Goal: Contribute content: Add original content to the website for others to see

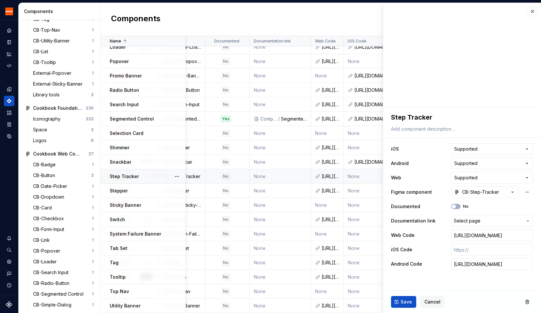
scroll to position [208, 180]
click at [477, 249] on input "text" at bounding box center [492, 250] width 82 height 12
paste input "[URL][DOMAIN_NAME]"
type textarea "*"
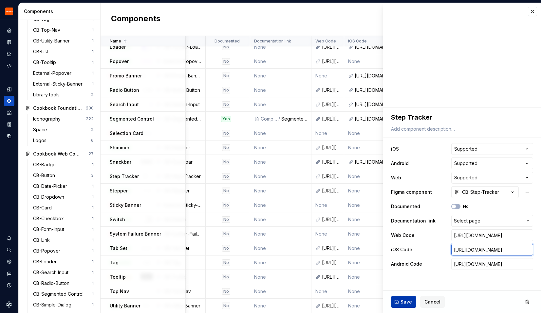
type input "[URL][DOMAIN_NAME]"
click at [405, 303] on span "Save" at bounding box center [405, 302] width 11 height 7
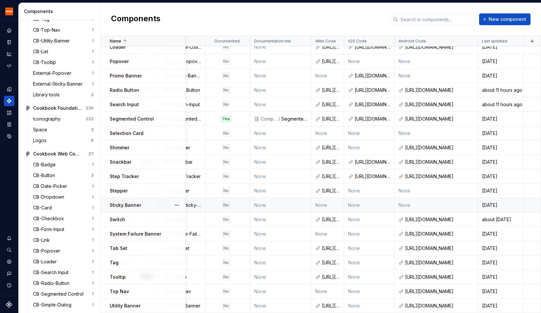
scroll to position [208, 180]
click at [146, 193] on div "Stepper" at bounding box center [147, 191] width 75 height 7
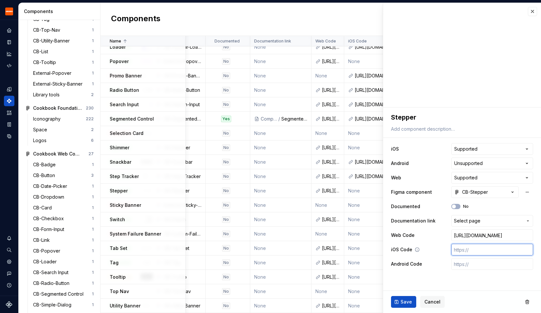
click at [469, 245] on input "text" at bounding box center [492, 250] width 82 height 12
paste input "[URL][DOMAIN_NAME]"
type textarea "*"
type input "[URL][DOMAIN_NAME]"
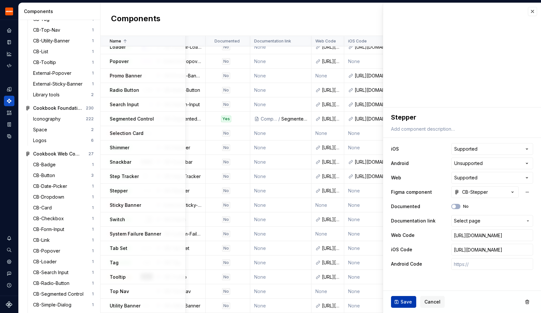
scroll to position [0, 0]
click at [398, 306] on button "Save" at bounding box center [403, 302] width 25 height 12
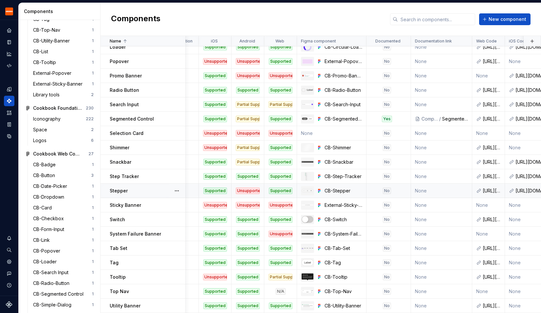
scroll to position [208, 0]
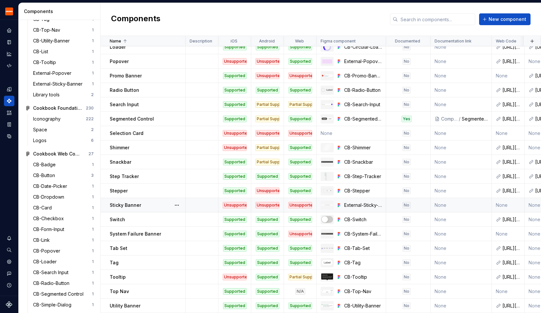
click at [138, 204] on p "Sticky Banner" at bounding box center [125, 205] width 31 height 7
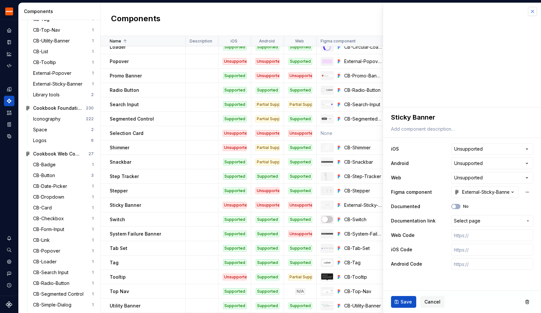
click at [534, 9] on button "button" at bounding box center [531, 11] width 9 height 9
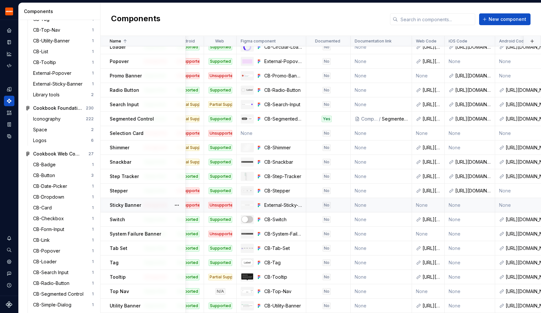
scroll to position [208, 0]
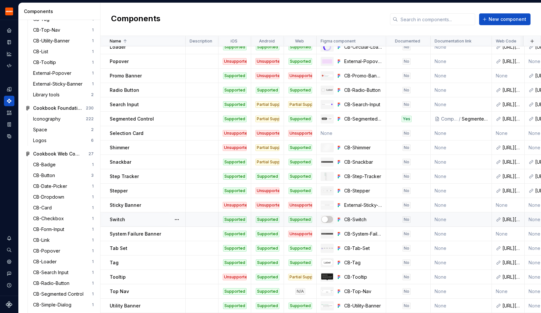
click at [120, 218] on p "Switch" at bounding box center [117, 220] width 15 height 7
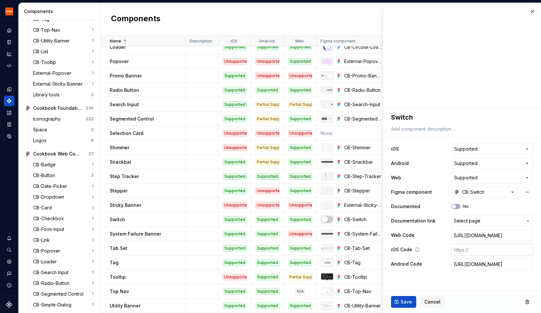
click at [474, 248] on input "text" at bounding box center [492, 250] width 82 height 12
paste input "[URL][DOMAIN_NAME]"
type textarea "*"
type input "[URL][DOMAIN_NAME]"
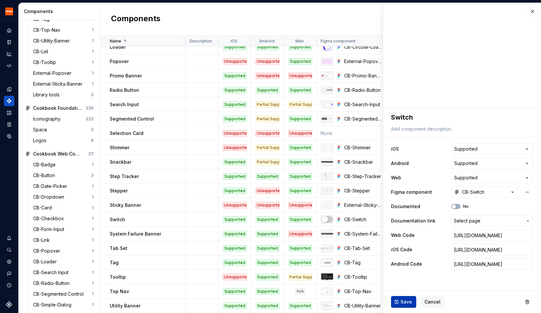
scroll to position [0, 0]
click at [397, 305] on button "Save" at bounding box center [403, 302] width 25 height 12
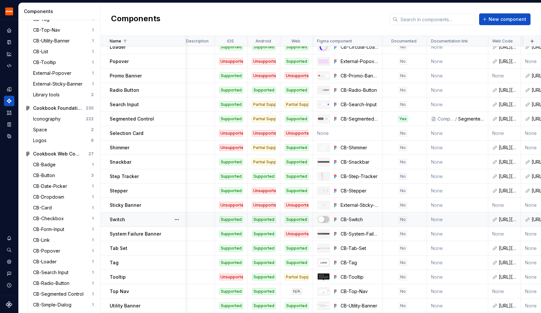
scroll to position [208, 0]
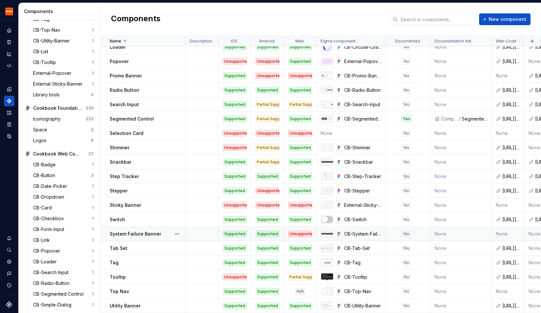
click at [135, 232] on p "System Failure Banner" at bounding box center [135, 234] width 51 height 7
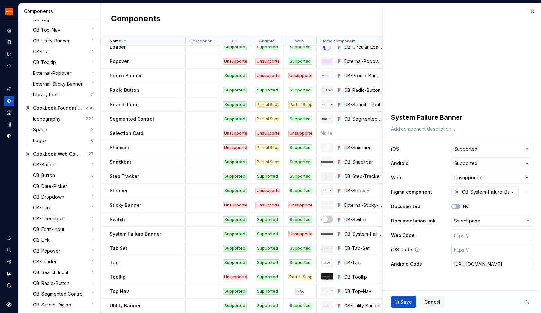
click at [459, 251] on input "text" at bounding box center [492, 250] width 82 height 12
paste input "[URL][DOMAIN_NAME]"
type textarea "*"
type input "[URL][DOMAIN_NAME]"
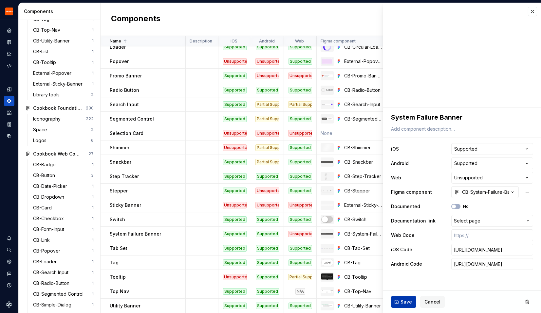
scroll to position [0, 0]
click at [396, 304] on button "Save" at bounding box center [403, 302] width 25 height 12
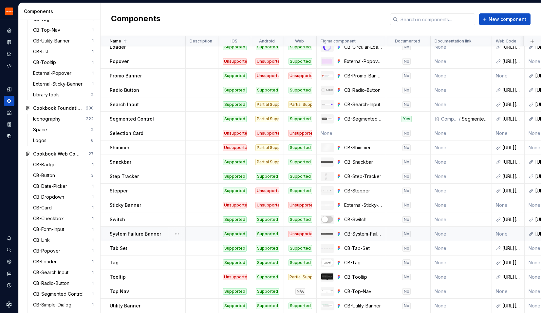
click at [141, 237] on p "System Failure Banner" at bounding box center [135, 234] width 51 height 7
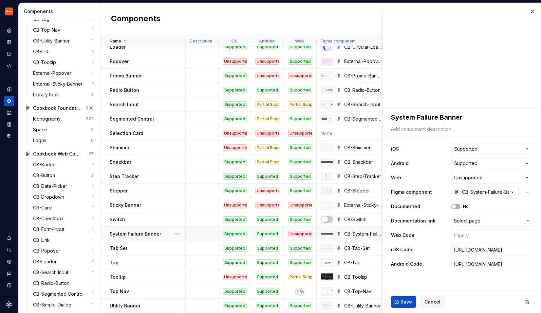
click at [122, 236] on p "System Failure Banner" at bounding box center [135, 234] width 51 height 7
click at [468, 250] on input "[URL][DOMAIN_NAME]" at bounding box center [492, 250] width 82 height 12
type textarea "*"
paste input "[URL][DOMAIN_NAME]"
type textarea "*"
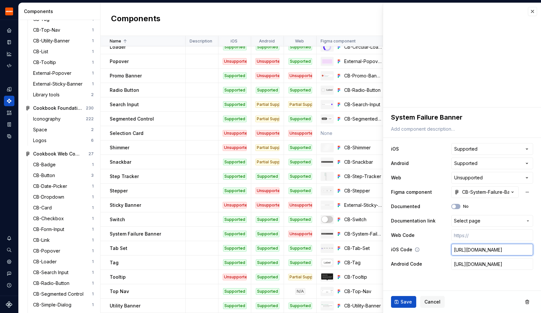
scroll to position [0, 190]
type input "[URL][DOMAIN_NAME]"
click at [400, 302] on span "Save" at bounding box center [405, 302] width 11 height 7
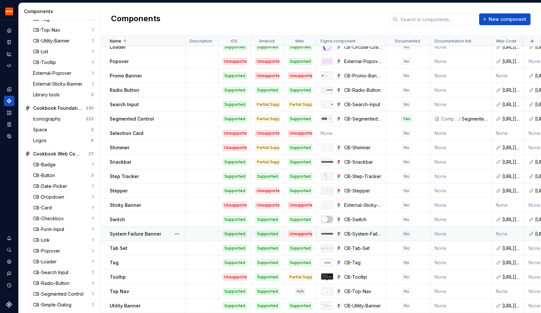
click at [149, 233] on p "System Failure Banner" at bounding box center [135, 234] width 51 height 7
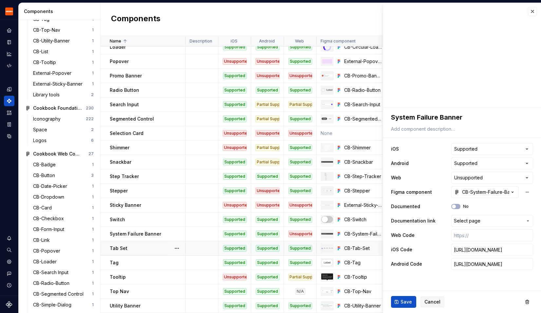
click at [139, 251] on div "Tab Set" at bounding box center [147, 248] width 75 height 7
click at [533, 12] on button "button" at bounding box center [531, 11] width 9 height 9
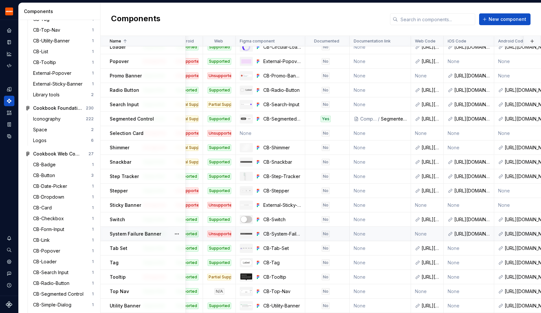
scroll to position [208, 0]
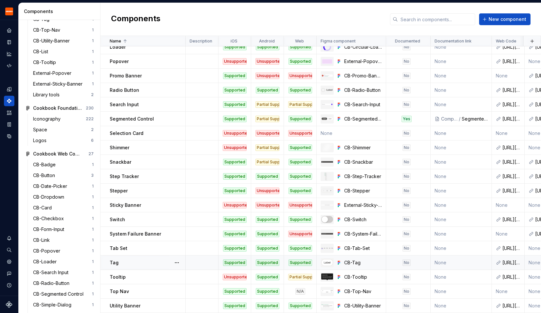
click at [119, 264] on div "Tag" at bounding box center [147, 263] width 75 height 7
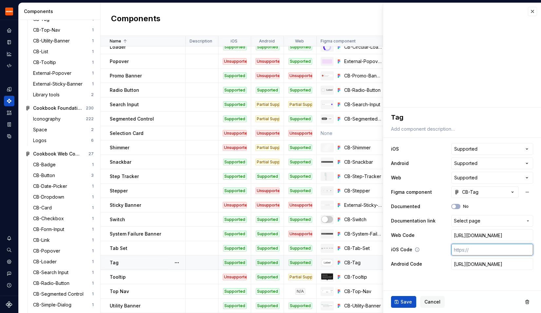
click at [459, 251] on input "text" at bounding box center [492, 250] width 82 height 12
paste input "[URL][DOMAIN_NAME]"
type textarea "*"
type input "[URL][DOMAIN_NAME]"
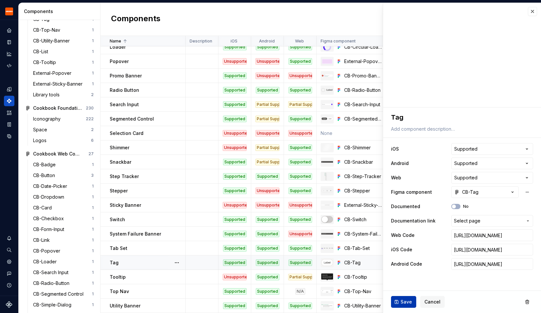
scroll to position [0, 0]
click at [395, 307] on button "Save" at bounding box center [403, 302] width 25 height 12
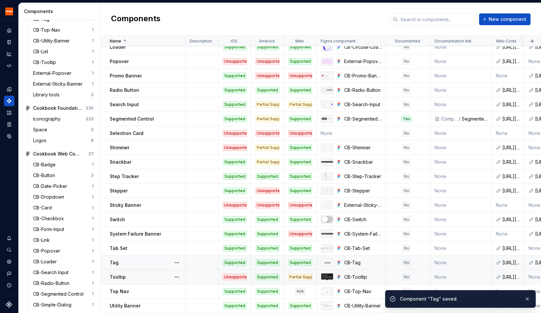
click at [132, 279] on div "Tooltip" at bounding box center [147, 277] width 75 height 7
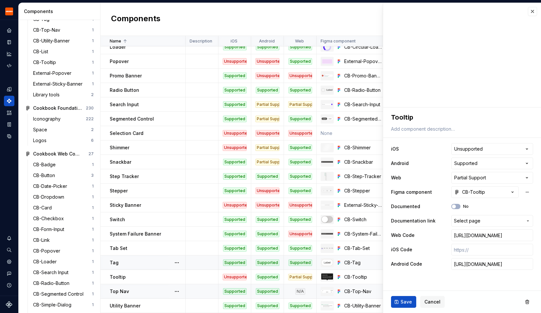
click at [145, 290] on div "Top Nav" at bounding box center [147, 292] width 75 height 7
click at [158, 285] on td "Top Nav" at bounding box center [142, 292] width 85 height 14
click at [154, 289] on div "Top Nav" at bounding box center [147, 292] width 75 height 7
click at [152, 302] on td "Utility Banner" at bounding box center [142, 306] width 85 height 14
click at [472, 250] on input "text" at bounding box center [492, 250] width 82 height 12
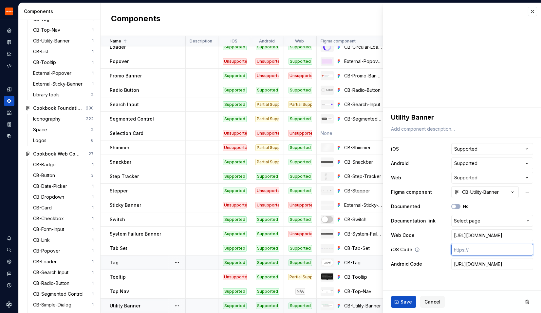
paste input "[URL][DOMAIN_NAME]"
type textarea "*"
type input "[URL][DOMAIN_NAME]"
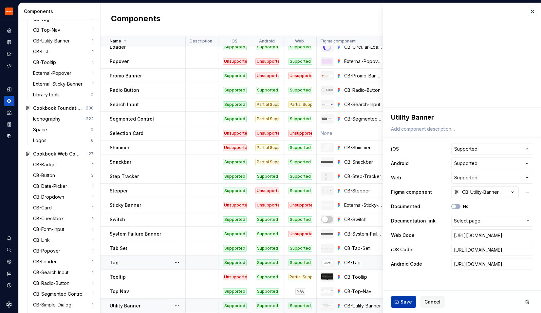
click at [399, 304] on button "Save" at bounding box center [403, 302] width 25 height 12
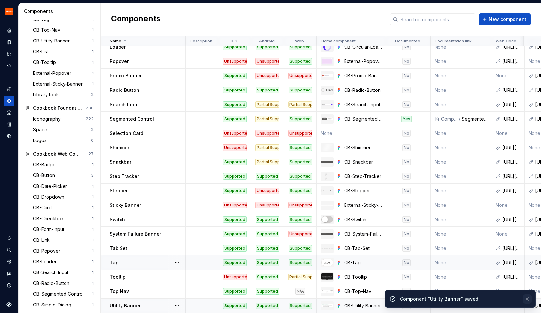
click at [527, 298] on button "button" at bounding box center [527, 299] width 9 height 9
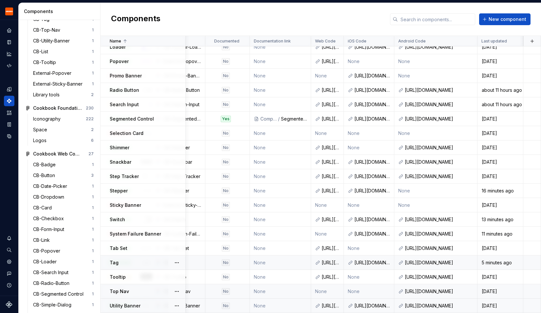
scroll to position [208, 180]
click at [470, 292] on link at bounding box center [468, 291] width 9 height 9
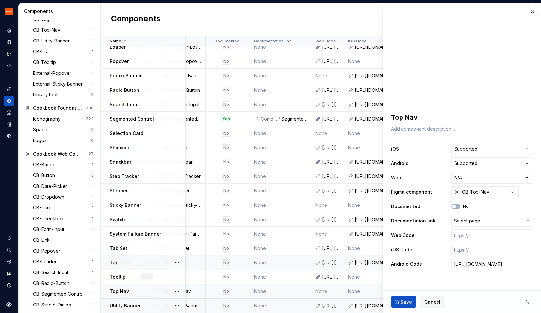
click at [141, 291] on div "Top Nav" at bounding box center [147, 292] width 75 height 7
click at [534, 11] on button "button" at bounding box center [531, 11] width 9 height 9
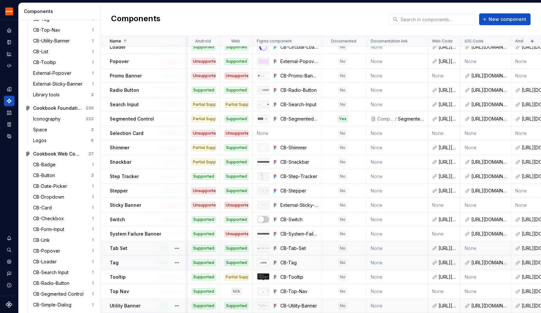
scroll to position [208, 15]
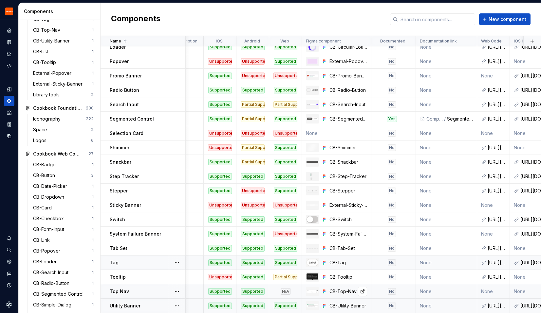
click at [345, 289] on div "CB-Top-Nav" at bounding box center [348, 292] width 38 height 7
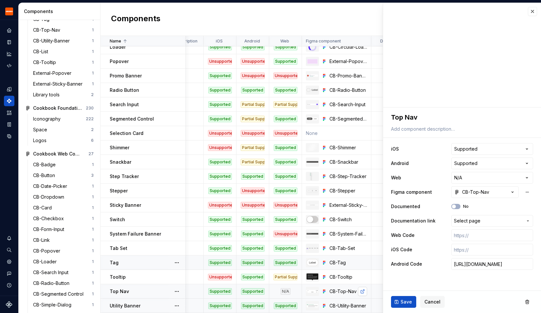
click at [363, 291] on link at bounding box center [362, 291] width 9 height 9
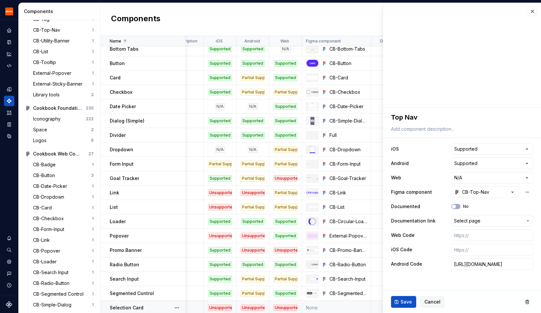
scroll to position [208, 15]
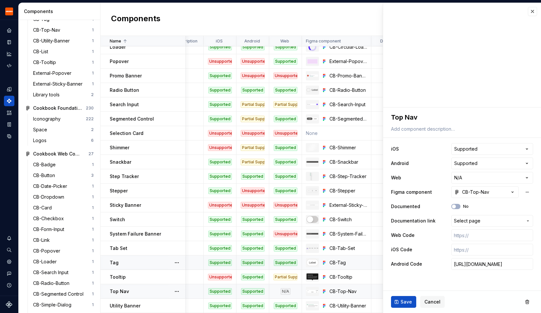
click at [221, 290] on div "Supported" at bounding box center [220, 292] width 24 height 7
type textarea "*"
click at [465, 147] on html "Grubhub Design System Y Dataset Grubhub Components Design system components Ove…" at bounding box center [270, 156] width 541 height 313
click at [489, 126] on html "Grubhub Design System Y Dataset Grubhub Components Design system components Ove…" at bounding box center [270, 156] width 541 height 313
click at [478, 147] on html "Grubhub Design System Y Dataset Grubhub Components Design system components Ove…" at bounding box center [270, 156] width 541 height 313
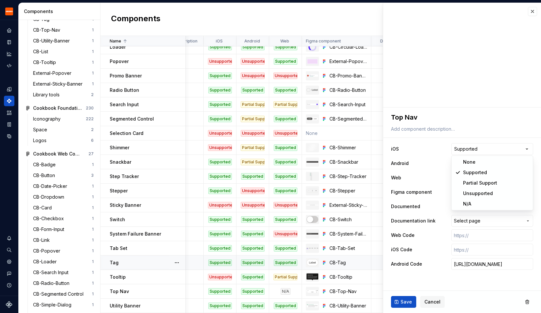
select select "**********"
click at [403, 301] on span "Save" at bounding box center [405, 302] width 11 height 7
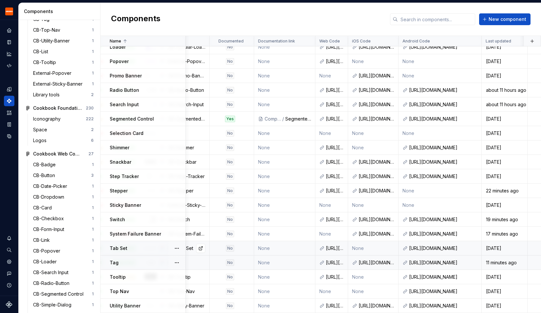
scroll to position [208, 180]
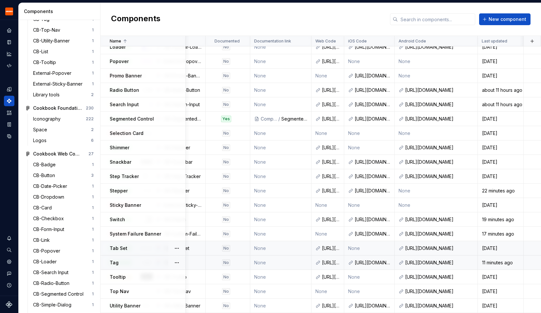
click at [364, 251] on td "None" at bounding box center [369, 248] width 50 height 14
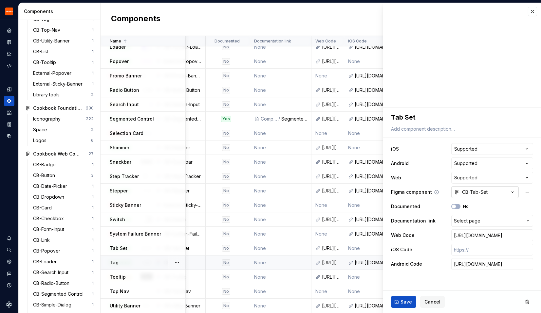
click at [512, 193] on icon "button" at bounding box center [512, 192] width 2 height 1
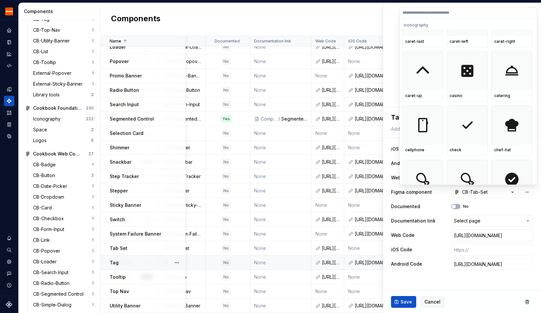
scroll to position [702, 0]
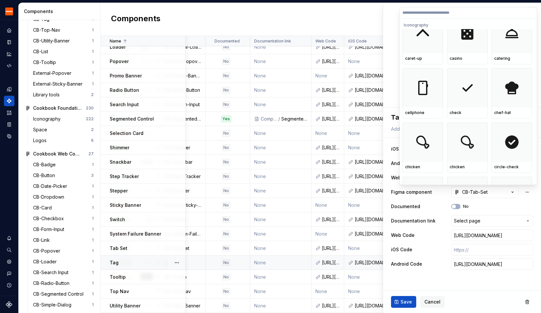
click at [514, 201] on html "Grubhub Design System Y Dataset Grubhub Components Design system components Ove…" at bounding box center [270, 156] width 541 height 313
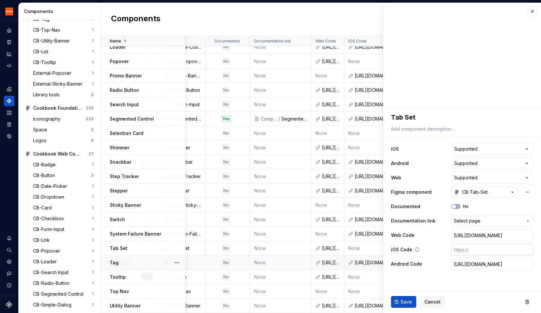
click at [469, 249] on input "text" at bounding box center [492, 250] width 82 height 12
click at [459, 250] on input "text" at bounding box center [492, 250] width 82 height 12
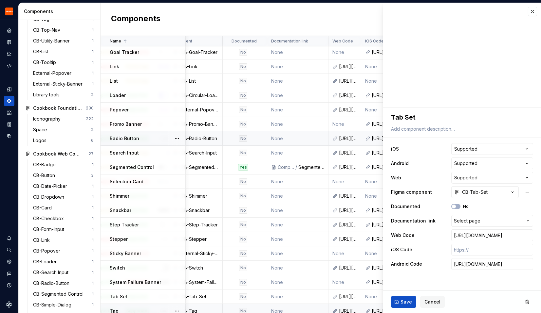
scroll to position [160, 177]
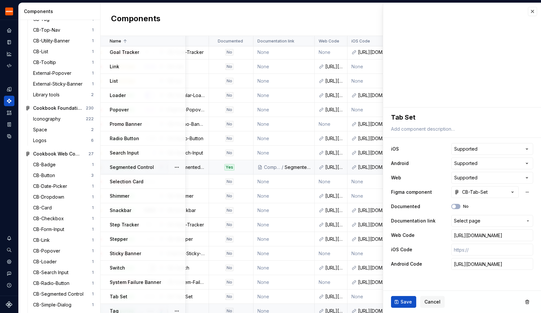
click at [293, 168] on div "Segmented Control" at bounding box center [297, 167] width 26 height 7
click at [272, 166] on div "Components" at bounding box center [272, 167] width 17 height 7
click at [530, 13] on button "button" at bounding box center [531, 11] width 9 height 9
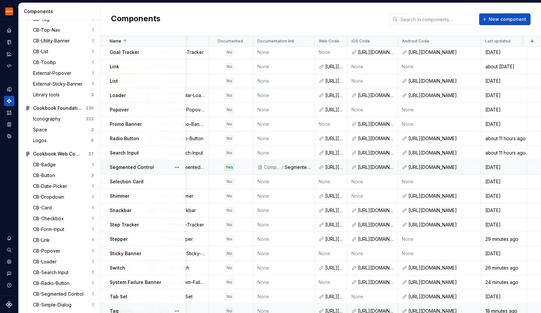
scroll to position [160, 180]
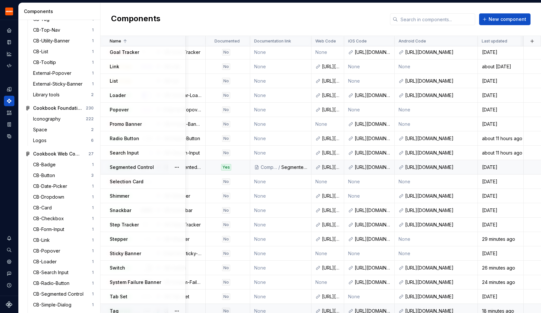
click at [291, 168] on div "Segmented Control" at bounding box center [294, 167] width 26 height 7
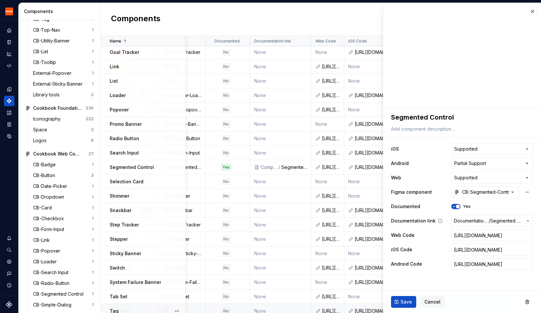
click at [515, 221] on span "Segmented Control" at bounding box center [506, 221] width 32 height 7
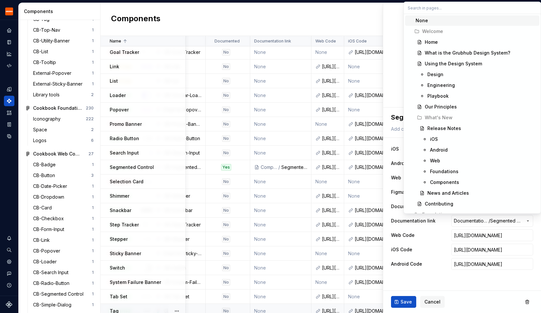
click at [456, 293] on html "Grubhub Design System Y Dataset Grubhub Components Design system components Ove…" at bounding box center [270, 156] width 541 height 313
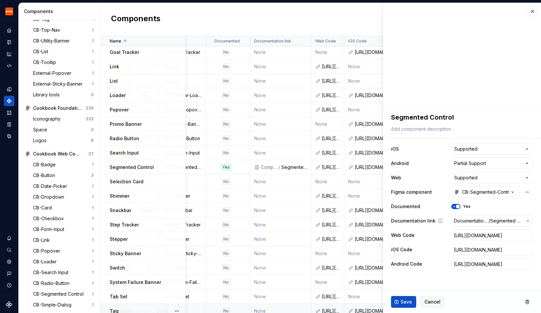
click at [472, 218] on span "Documentation Root /" at bounding box center [471, 221] width 35 height 7
click at [454, 296] on html "Grubhub Design System Y Dataset Grubhub Components Design system components Ove…" at bounding box center [270, 156] width 541 height 313
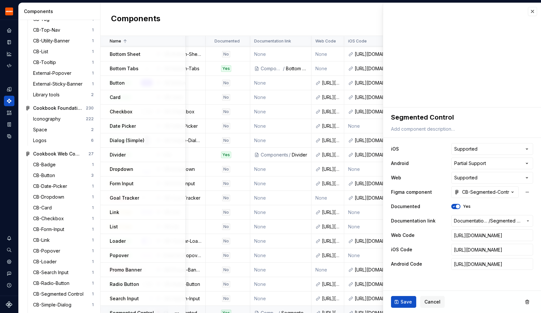
scroll to position [0, 180]
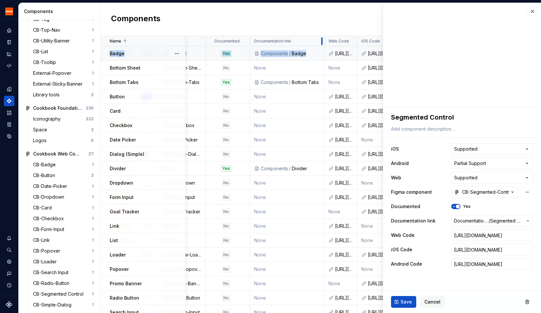
drag, startPoint x: 310, startPoint y: 41, endPoint x: 320, endPoint y: 51, distance: 14.6
click at [320, 51] on table "Name Description iOS Android Web Figma component Documented Documentation link …" at bounding box center [237, 279] width 634 height 486
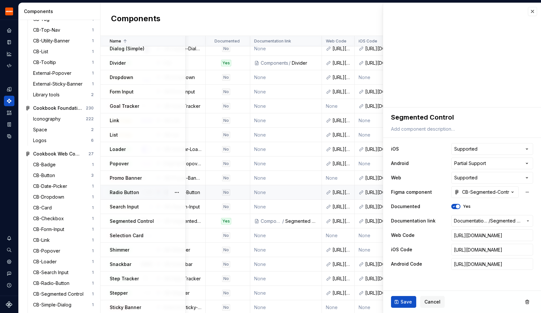
scroll to position [98, 180]
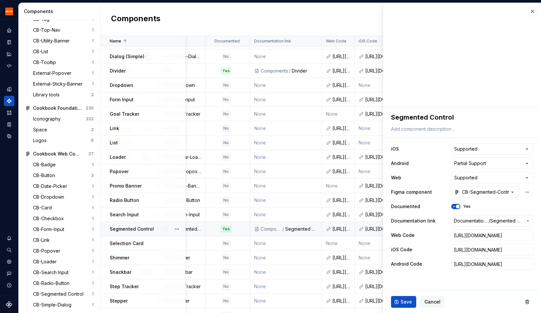
click at [313, 229] on div "Segmented Control" at bounding box center [301, 229] width 32 height 7
click at [270, 229] on div "Components" at bounding box center [270, 229] width 21 height 7
click at [259, 226] on div "Components / Segmented Control" at bounding box center [285, 229] width 71 height 7
click at [533, 14] on button "button" at bounding box center [531, 11] width 9 height 9
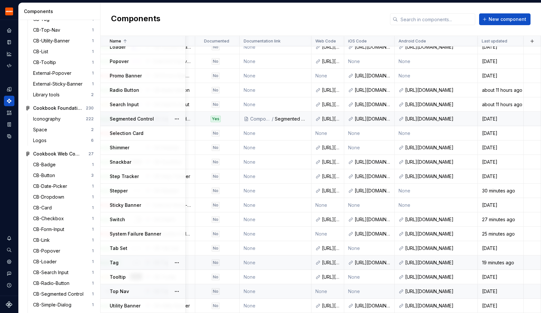
scroll to position [208, 191]
click at [466, 292] on link at bounding box center [468, 291] width 9 height 9
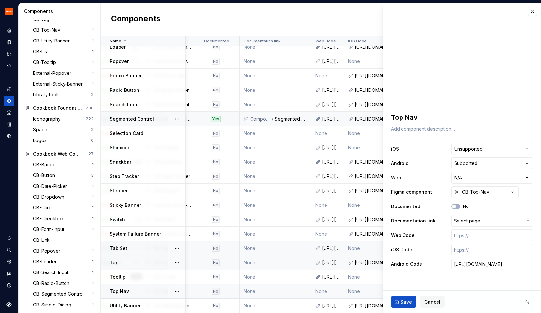
click at [126, 247] on div "Tab Set" at bounding box center [147, 248] width 75 height 7
click at [470, 249] on input "text" at bounding box center [492, 250] width 82 height 12
paste input "[URL][DOMAIN_NAME]"
type textarea "*"
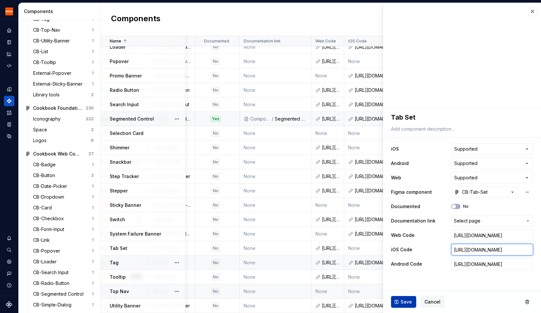
type input "[URL][DOMAIN_NAME]"
click at [408, 299] on span "Save" at bounding box center [405, 302] width 11 height 7
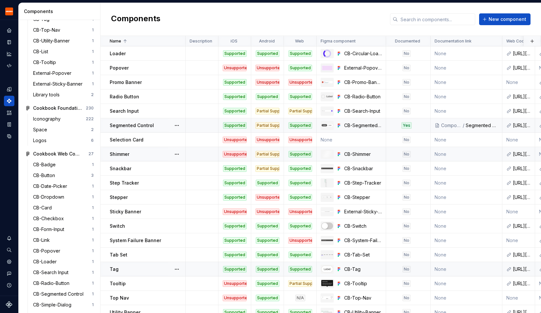
scroll to position [208, 0]
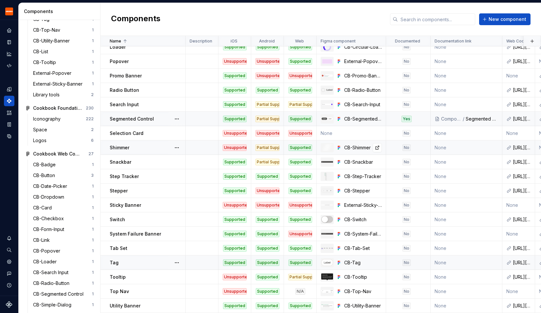
click at [354, 148] on div "CB-Shimmer" at bounding box center [363, 148] width 38 height 7
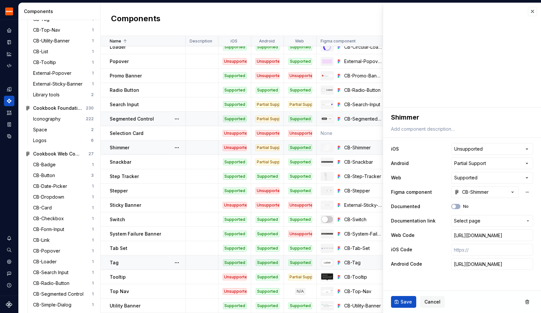
click at [234, 148] on div "Unsupported" at bounding box center [235, 148] width 24 height 7
type textarea "*"
click at [478, 148] on html "Grubhub Design System Y Dataset Grubhub Components Design system components Ove…" at bounding box center [270, 156] width 541 height 313
select select "**********"
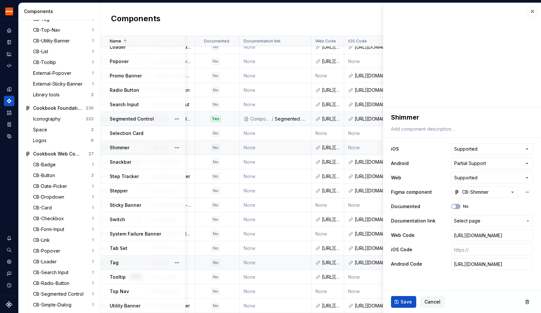
scroll to position [208, 191]
click at [533, 13] on button "button" at bounding box center [531, 11] width 9 height 9
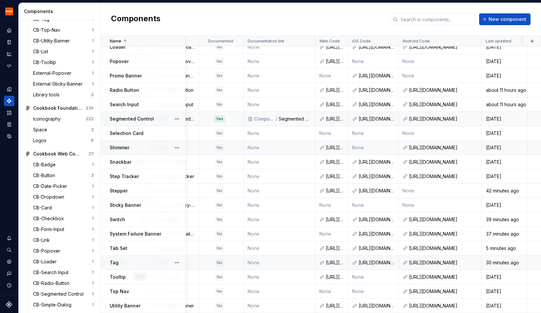
scroll to position [208, 186]
click at [391, 163] on link at bounding box center [389, 162] width 9 height 9
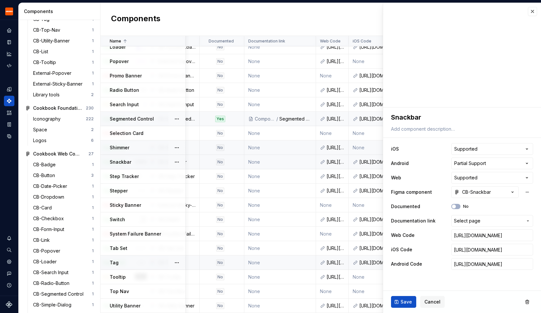
click at [123, 150] on p "Shimmer" at bounding box center [120, 148] width 20 height 7
click at [460, 252] on input "text" at bounding box center [492, 250] width 82 height 12
paste input "[URL][DOMAIN_NAME]"
type textarea "*"
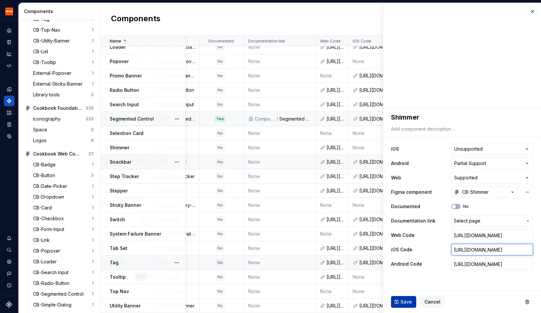
type input "[URL][DOMAIN_NAME]"
click at [404, 300] on span "Save" at bounding box center [405, 302] width 11 height 7
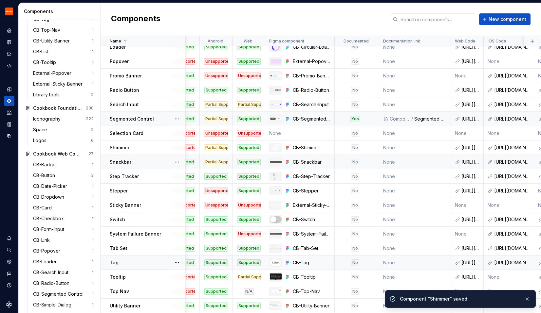
scroll to position [208, 0]
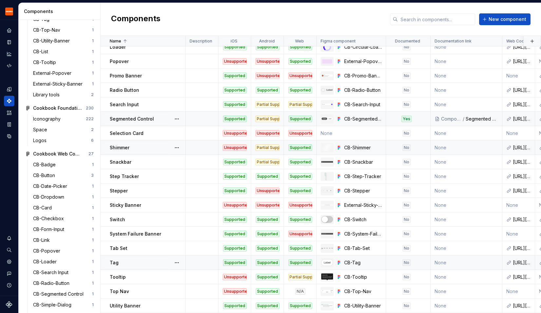
click at [226, 151] on div "Unsupported" at bounding box center [235, 148] width 24 height 7
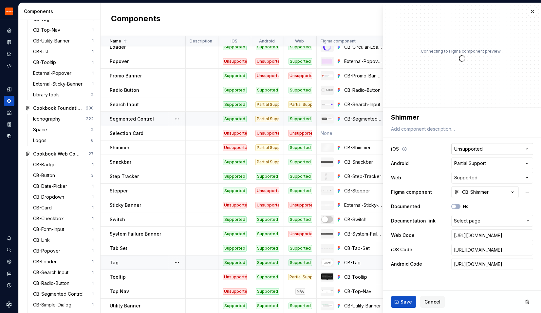
type textarea "*"
click at [466, 147] on html "Grubhub Design System Y Dataset Grubhub Components Design system components Ove…" at bounding box center [270, 156] width 541 height 313
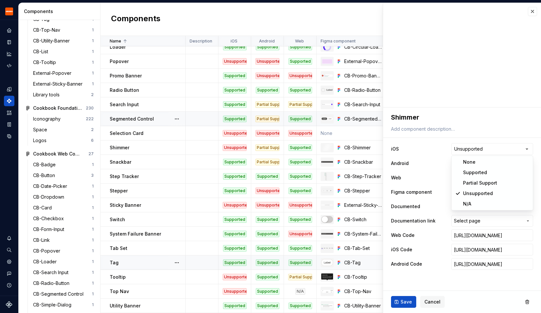
select select "**********"
click at [403, 300] on span "Save" at bounding box center [405, 302] width 11 height 7
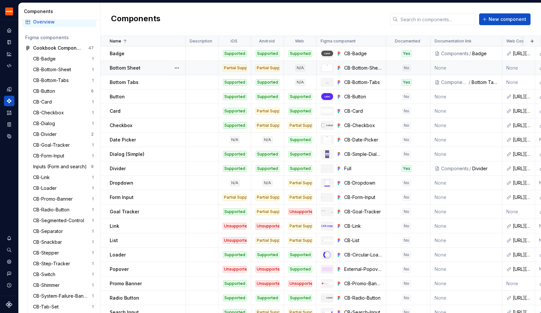
click at [133, 68] on p "Bottom Sheet" at bounding box center [125, 68] width 31 height 7
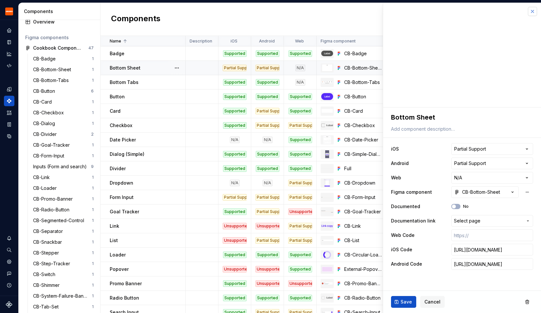
click at [534, 11] on button "button" at bounding box center [531, 11] width 9 height 9
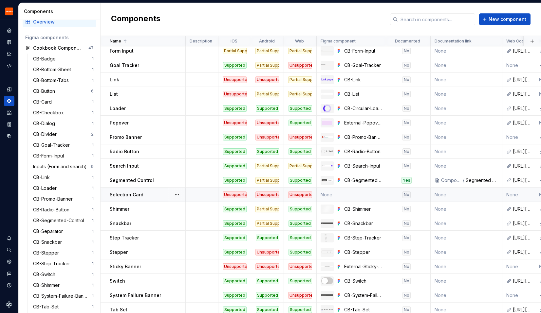
scroll to position [208, 0]
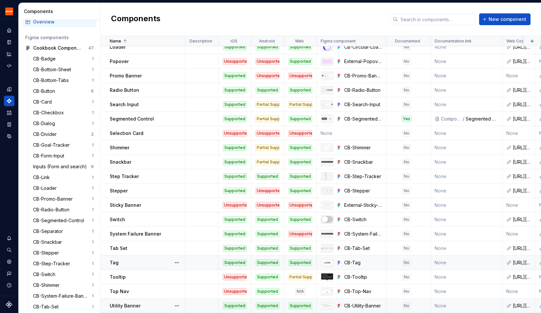
click at [133, 309] on p "Utility Banner" at bounding box center [125, 306] width 31 height 7
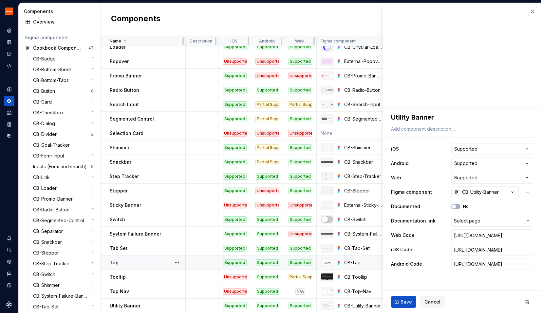
click at [534, 12] on button "button" at bounding box center [531, 11] width 9 height 9
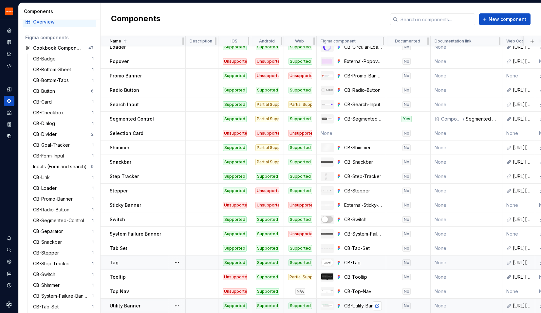
click at [376, 307] on link at bounding box center [376, 306] width 9 height 9
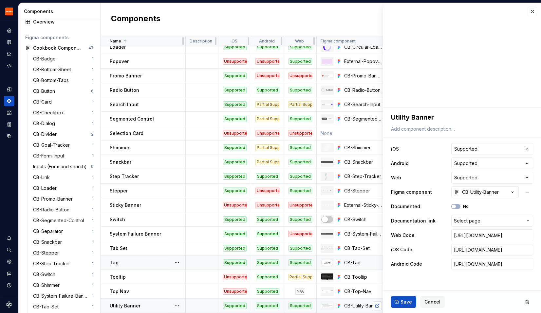
type textarea "*"
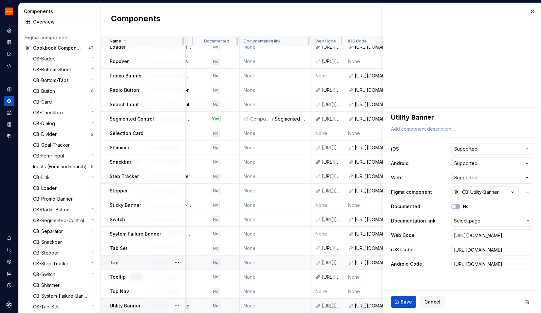
scroll to position [208, 191]
click at [534, 11] on button "button" at bounding box center [531, 11] width 9 height 9
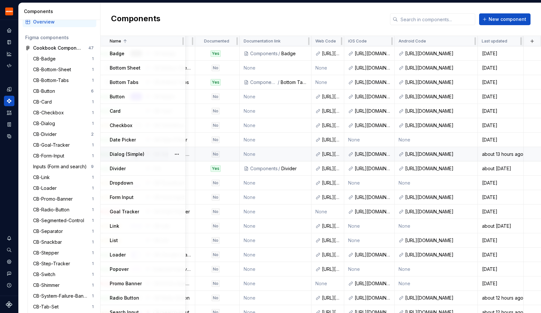
scroll to position [208, 191]
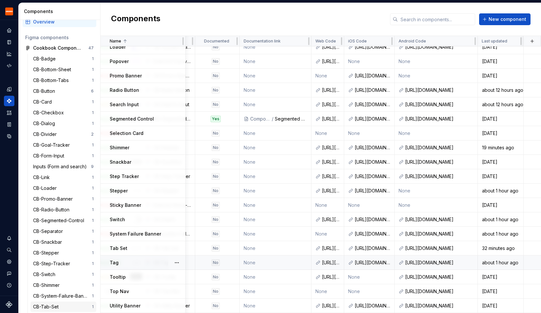
click at [52, 309] on div "CB-Tab-Set" at bounding box center [47, 307] width 28 height 7
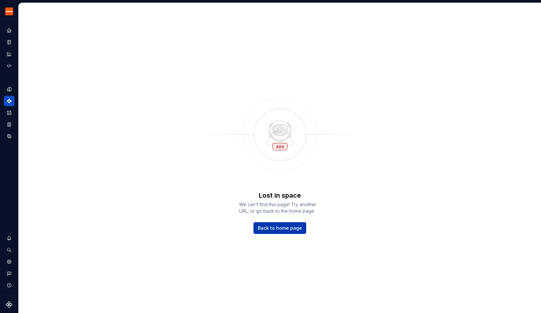
click at [277, 231] on span "Back to home page" at bounding box center [280, 228] width 44 height 7
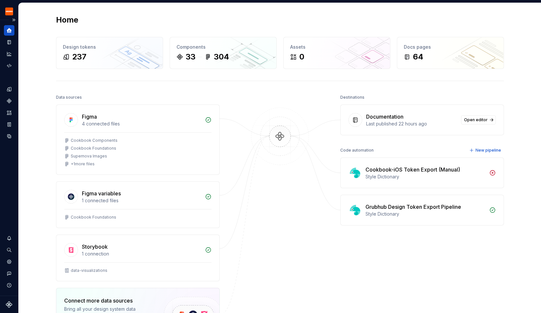
click at [11, 32] on icon "Home" at bounding box center [9, 30] width 6 height 6
click at [10, 42] on icon "Documentation" at bounding box center [9, 42] width 3 height 4
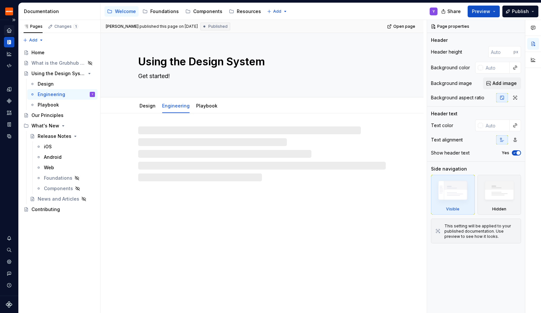
click at [12, 29] on icon "Home" at bounding box center [9, 30] width 6 height 6
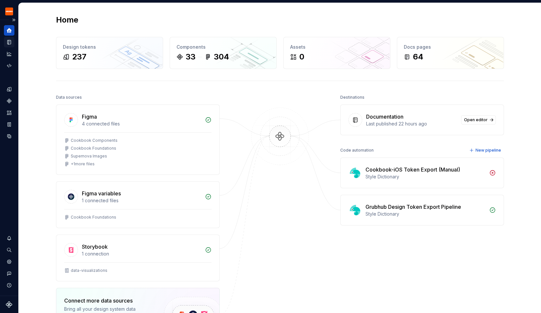
click at [10, 45] on div "Documentation" at bounding box center [9, 42] width 10 height 10
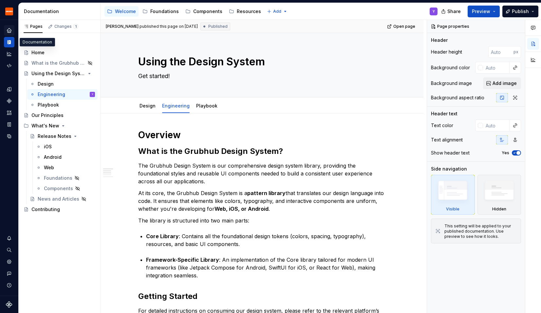
type textarea "*"
